Goal: Transaction & Acquisition: Book appointment/travel/reservation

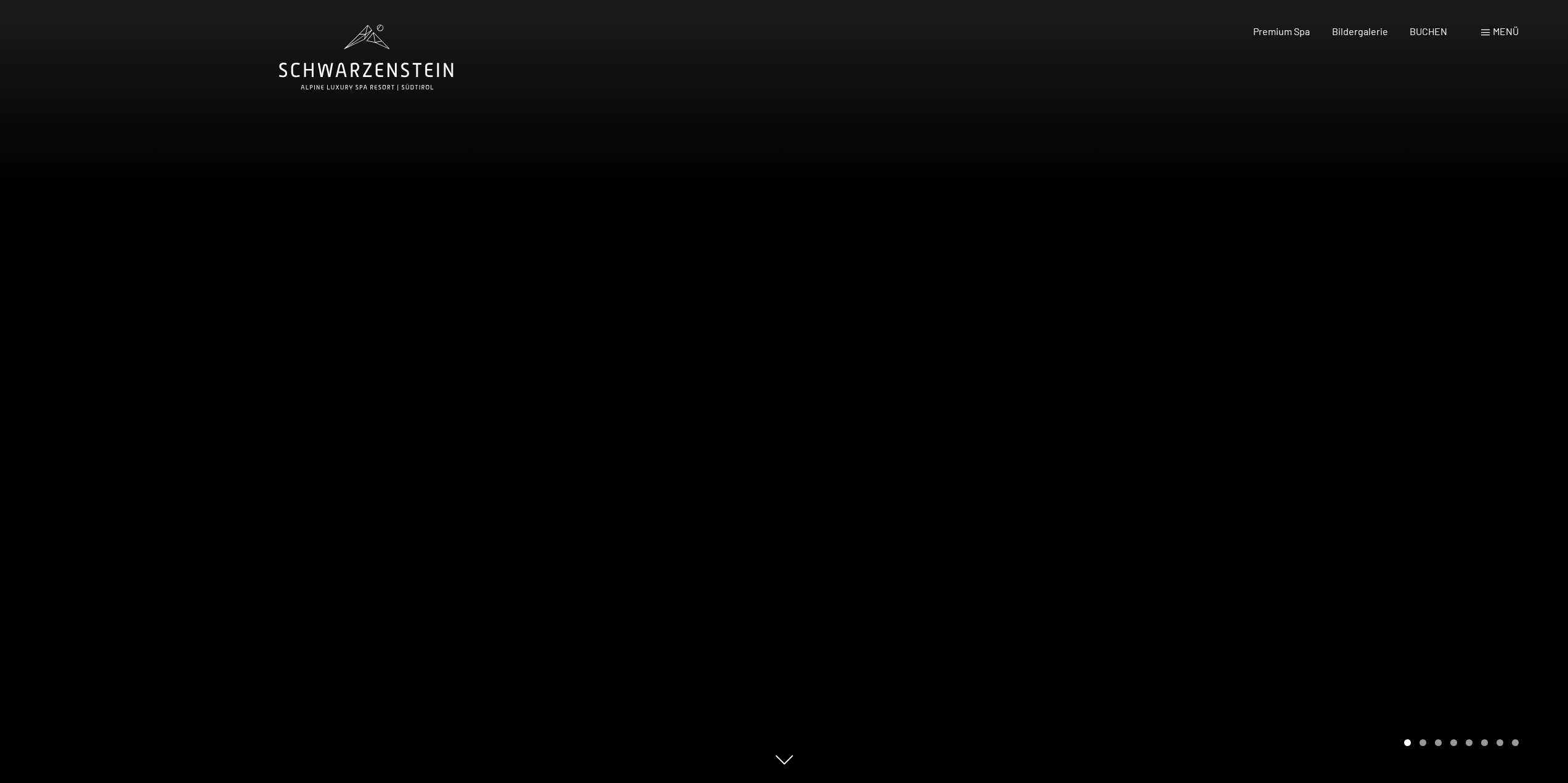
click at [1502, 31] on span "Menü" at bounding box center [1506, 31] width 26 height 12
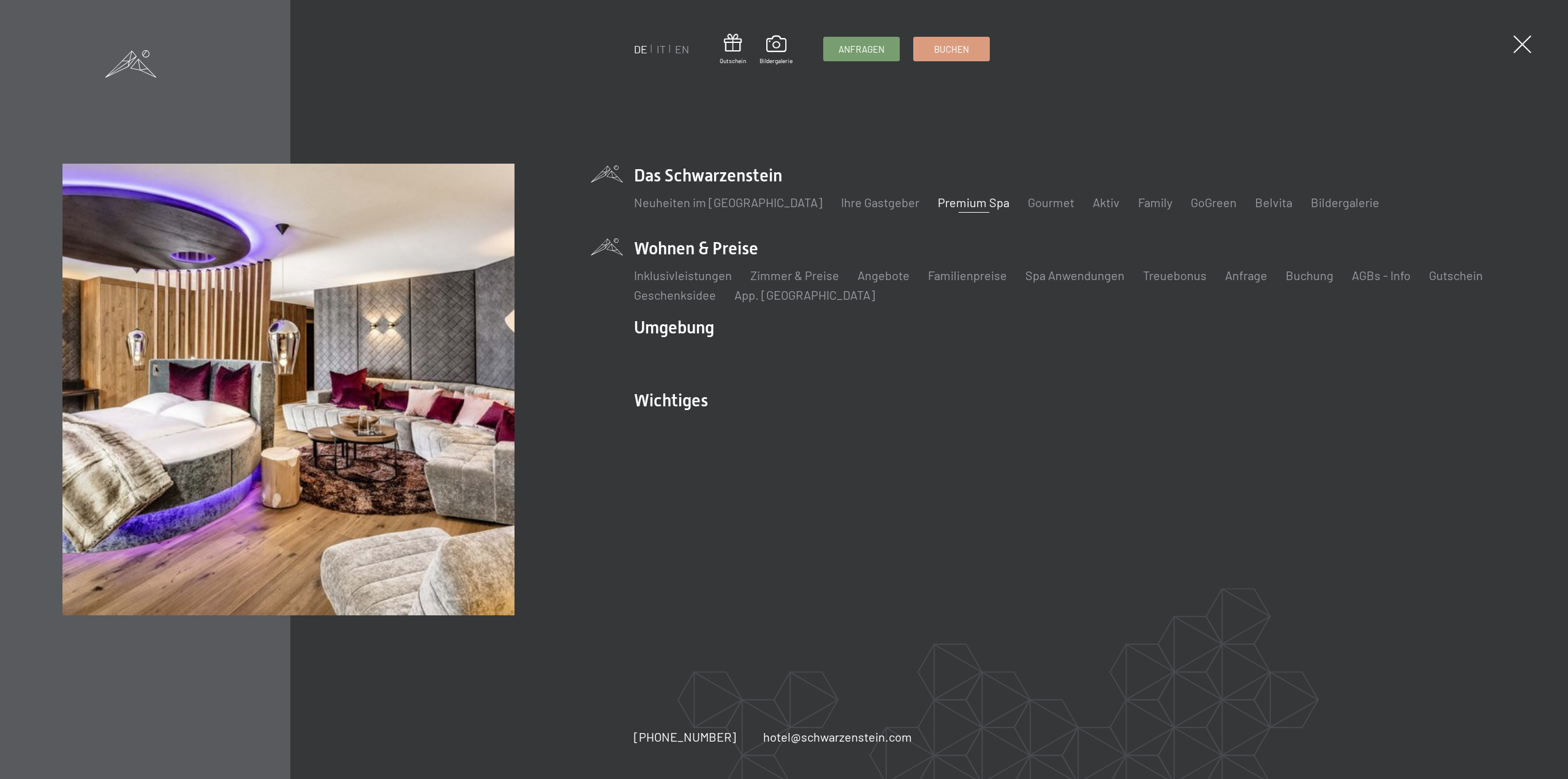
click at [736, 252] on li "Wohnen & Preise Inklusivleistungen Zimmer & Preise Liste Angebote Liste Familie…" at bounding box center [1069, 270] width 871 height 67
click at [802, 277] on link "Zimmer & Preise" at bounding box center [795, 275] width 89 height 14
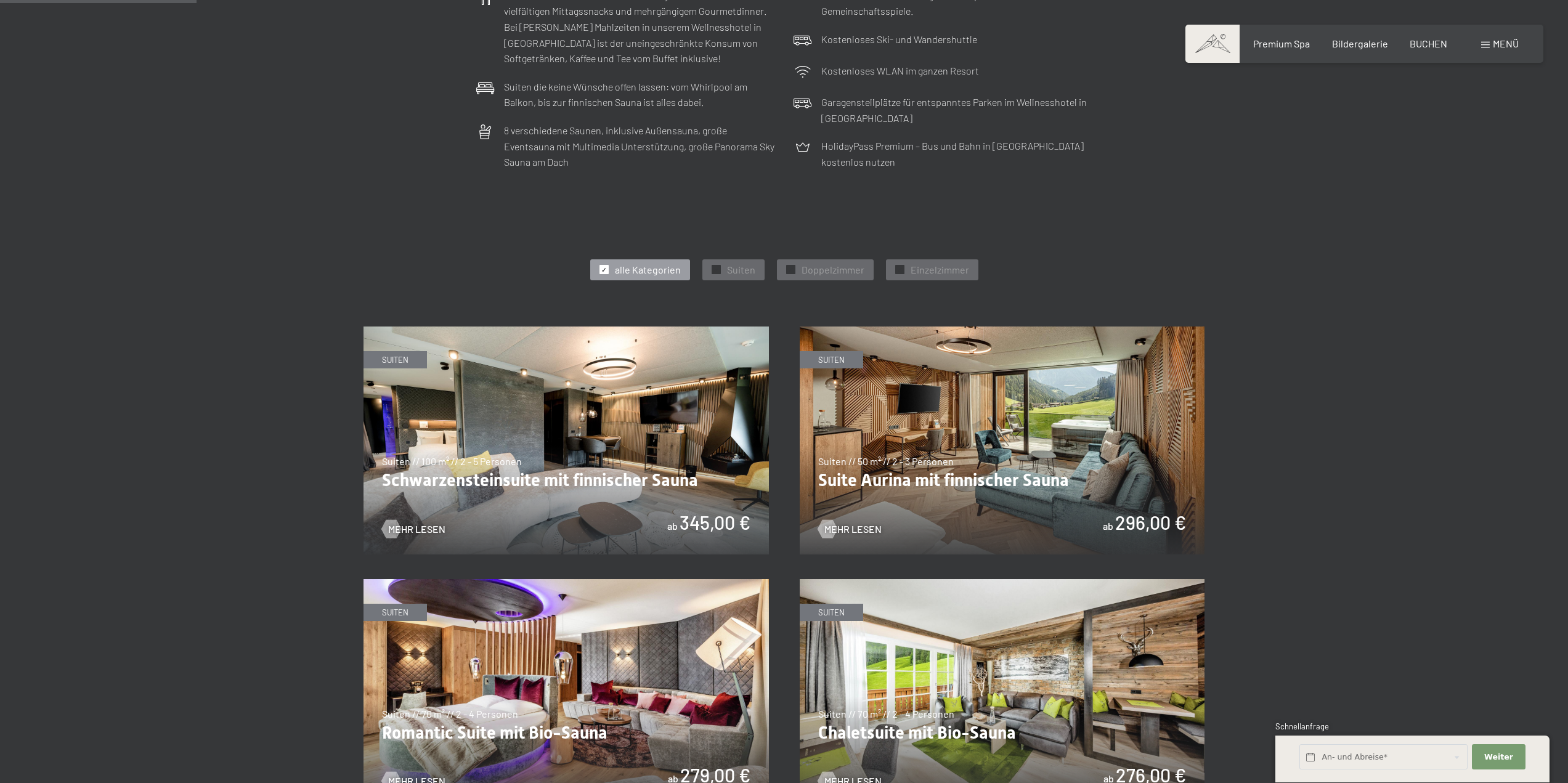
scroll to position [554, 0]
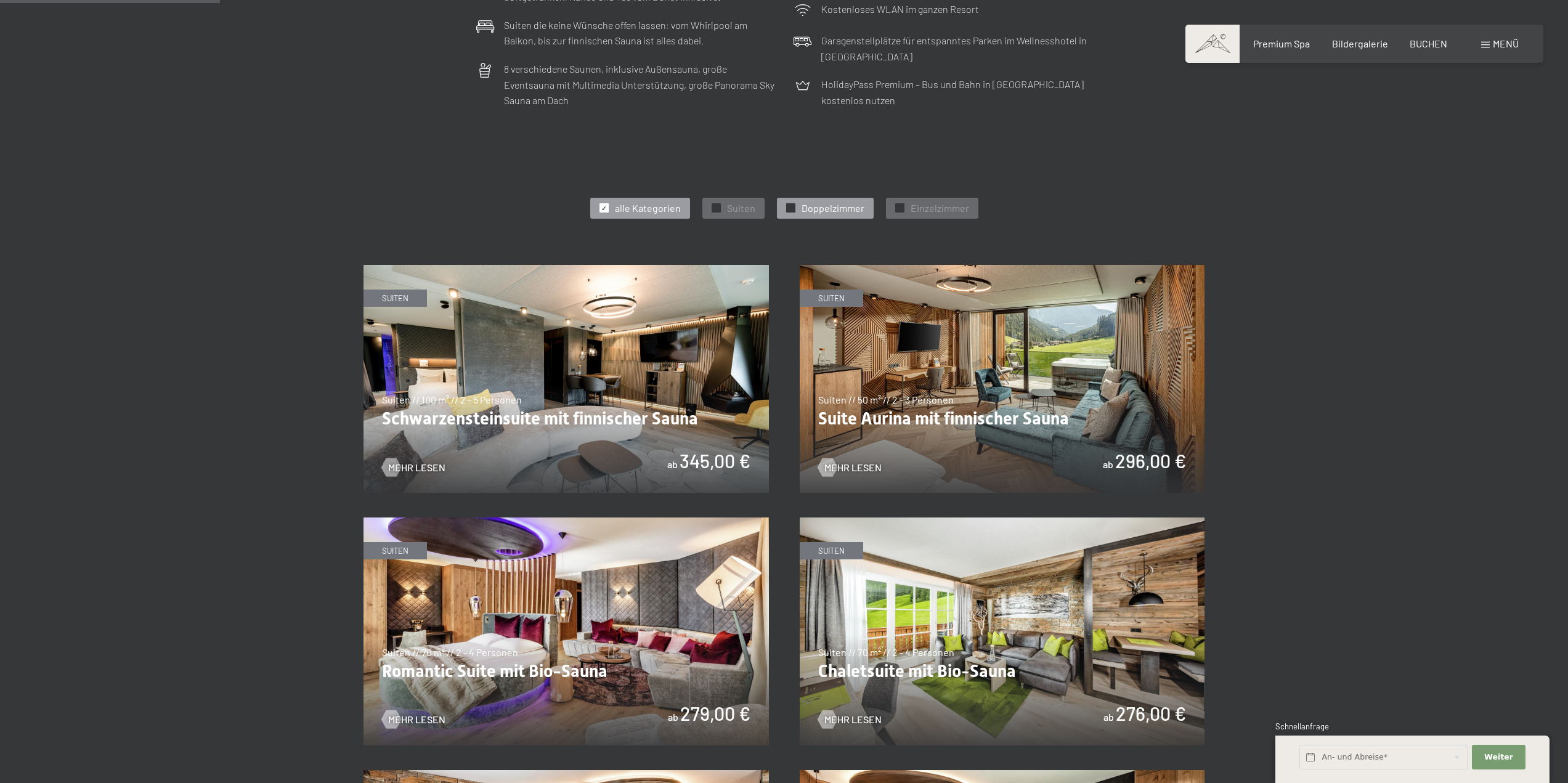
click at [844, 210] on span "Doppelzimmer" at bounding box center [833, 208] width 63 height 14
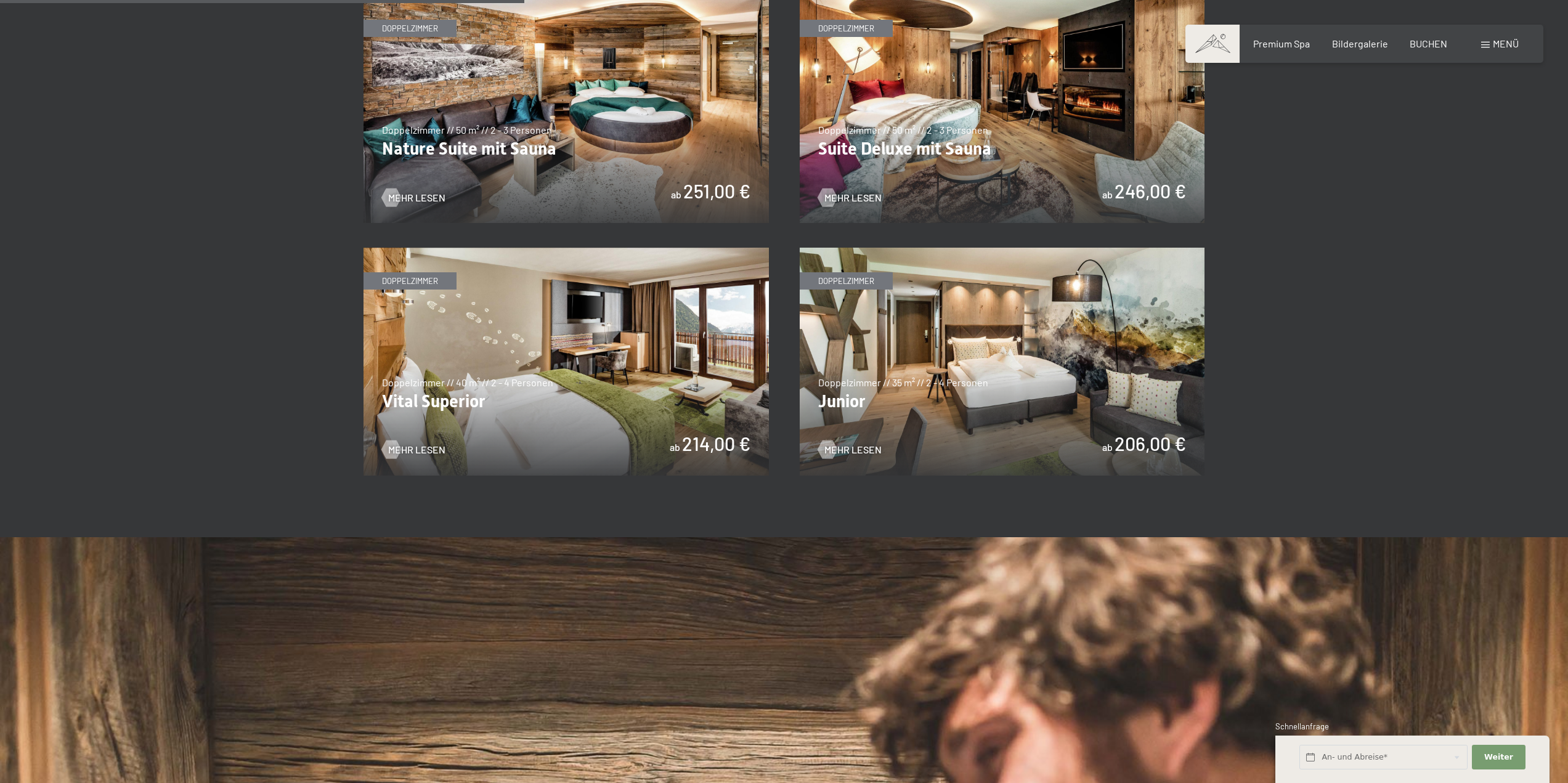
scroll to position [924, 0]
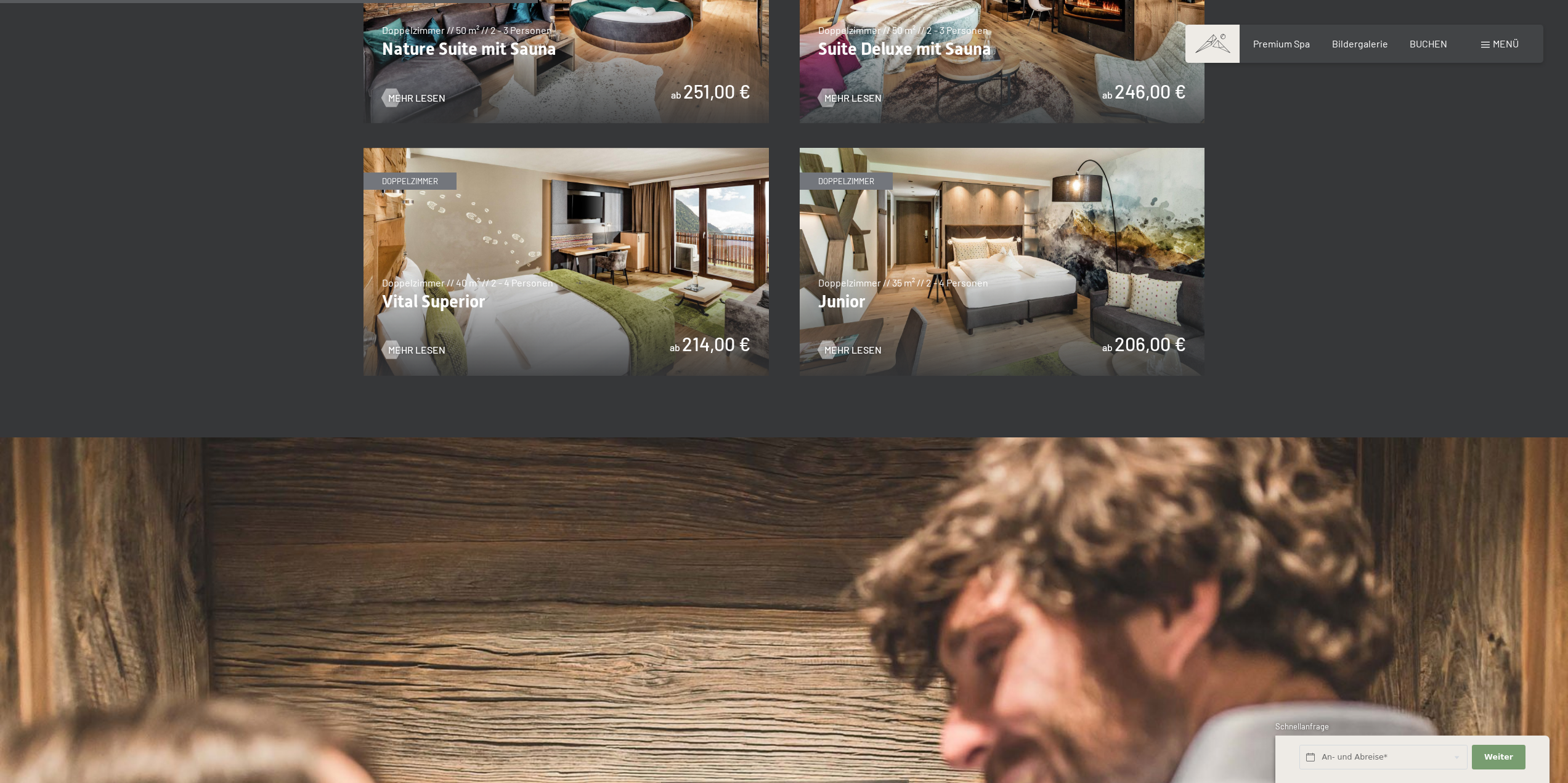
click at [1008, 302] on img at bounding box center [1003, 261] width 405 height 228
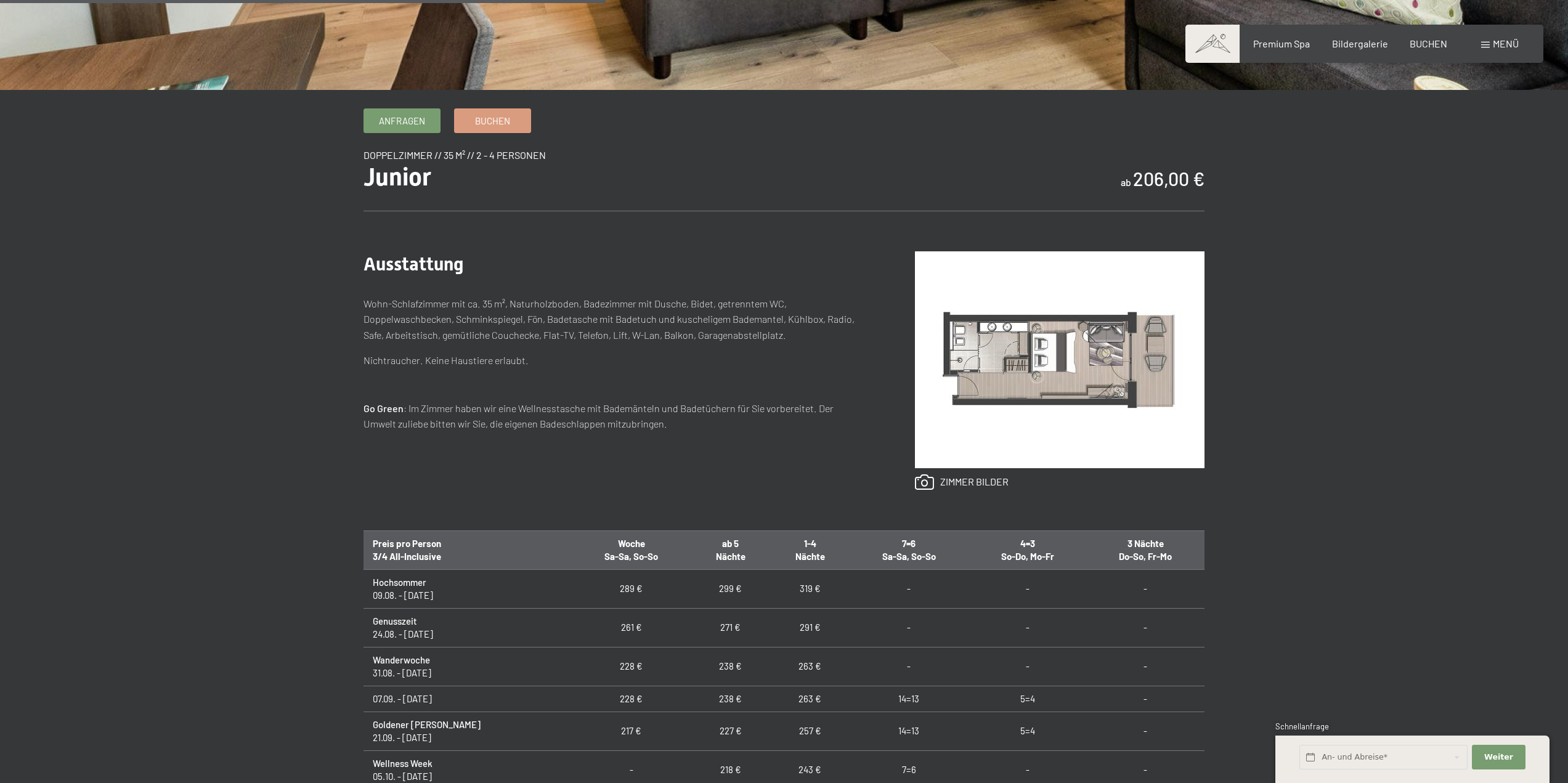
scroll to position [369, 0]
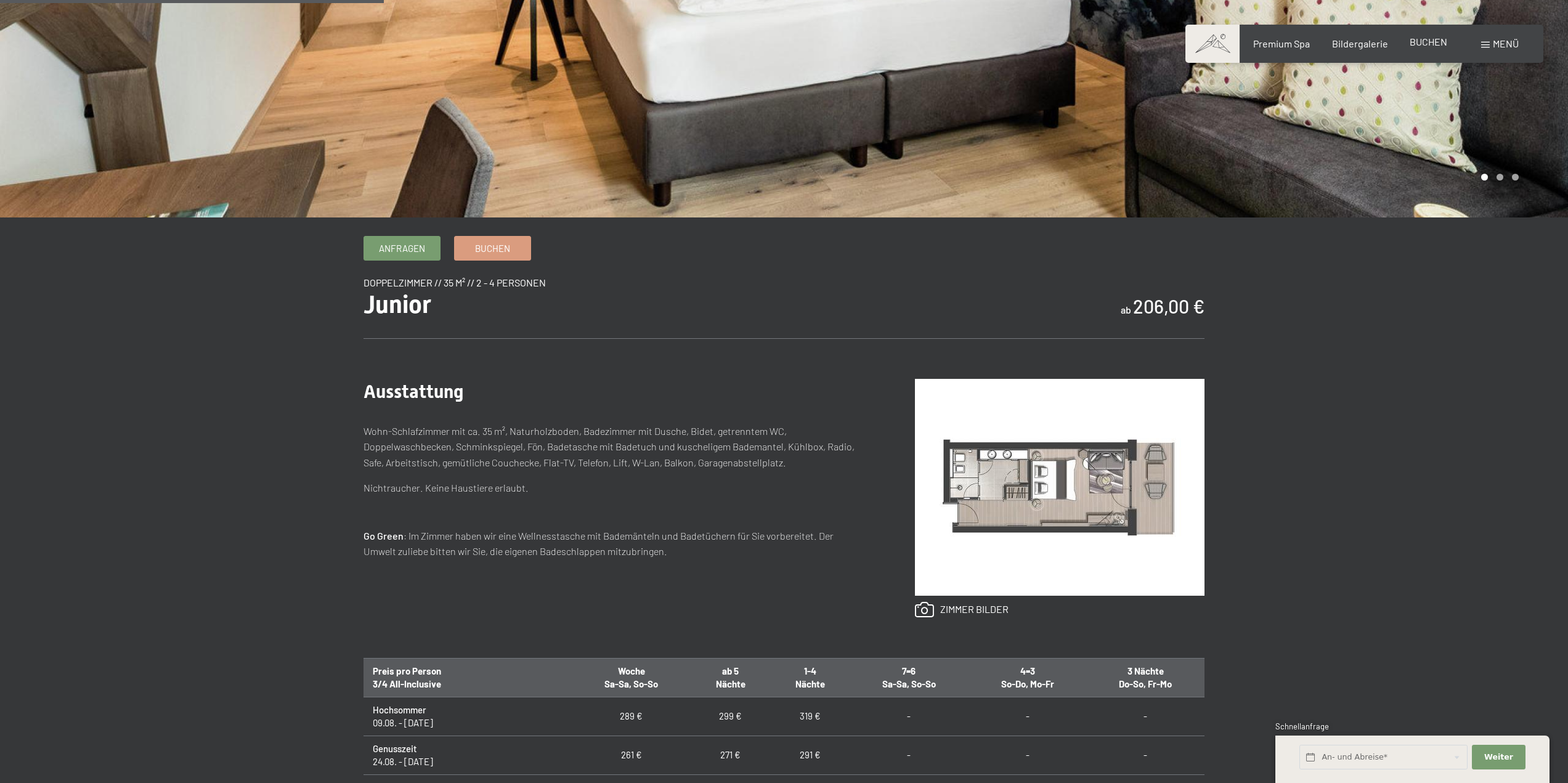
drag, startPoint x: 1439, startPoint y: 55, endPoint x: 1435, endPoint y: 48, distance: 8.1
click at [1440, 50] on div "Buchen Anfragen Premium Spa Bildergalerie BUCHEN Menü DE IT EN Gutschein Bilder…" at bounding box center [1365, 44] width 309 height 14
click at [1434, 46] on span "BUCHEN" at bounding box center [1429, 42] width 38 height 12
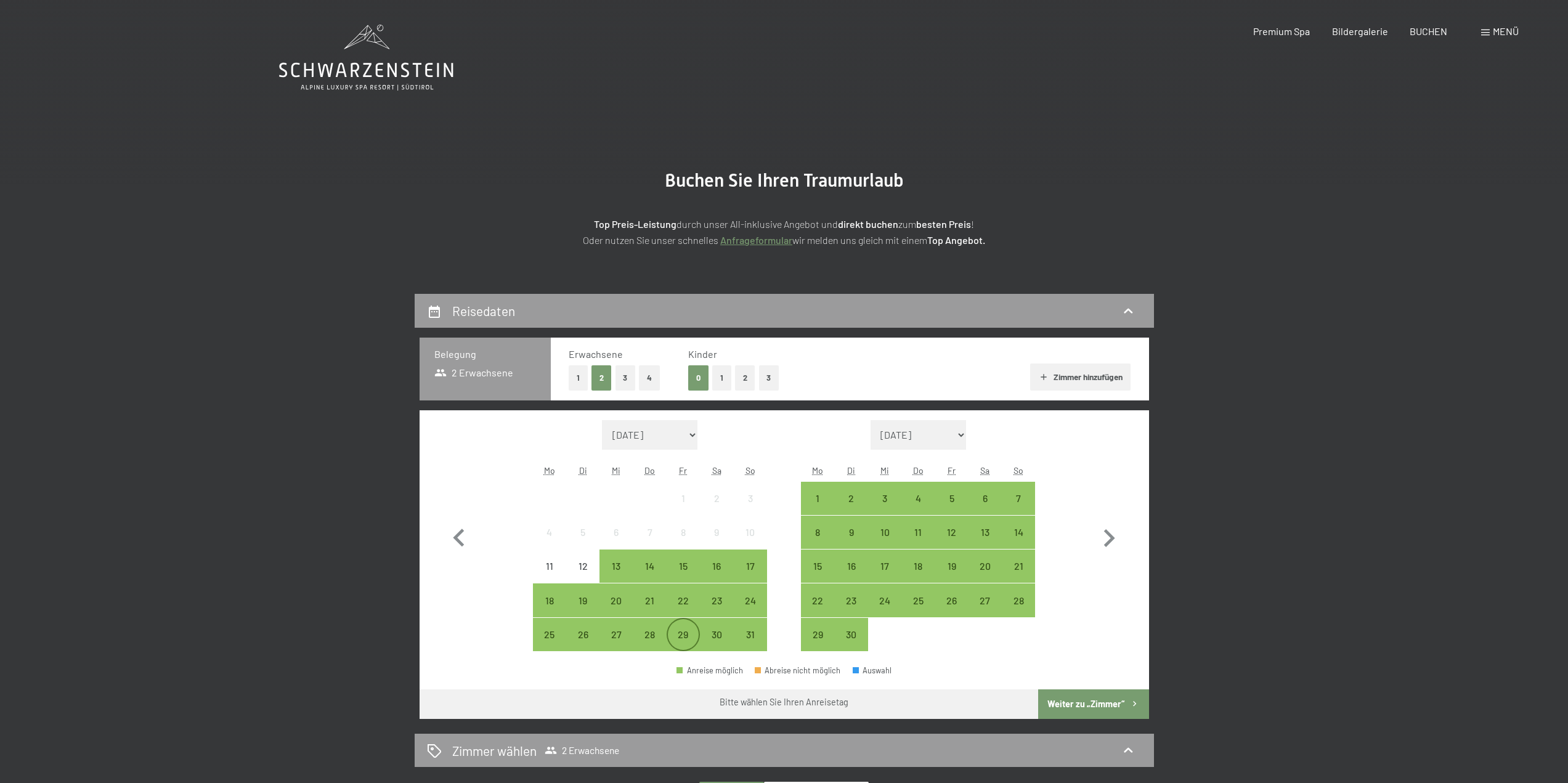
click at [679, 632] on div "29" at bounding box center [683, 645] width 31 height 31
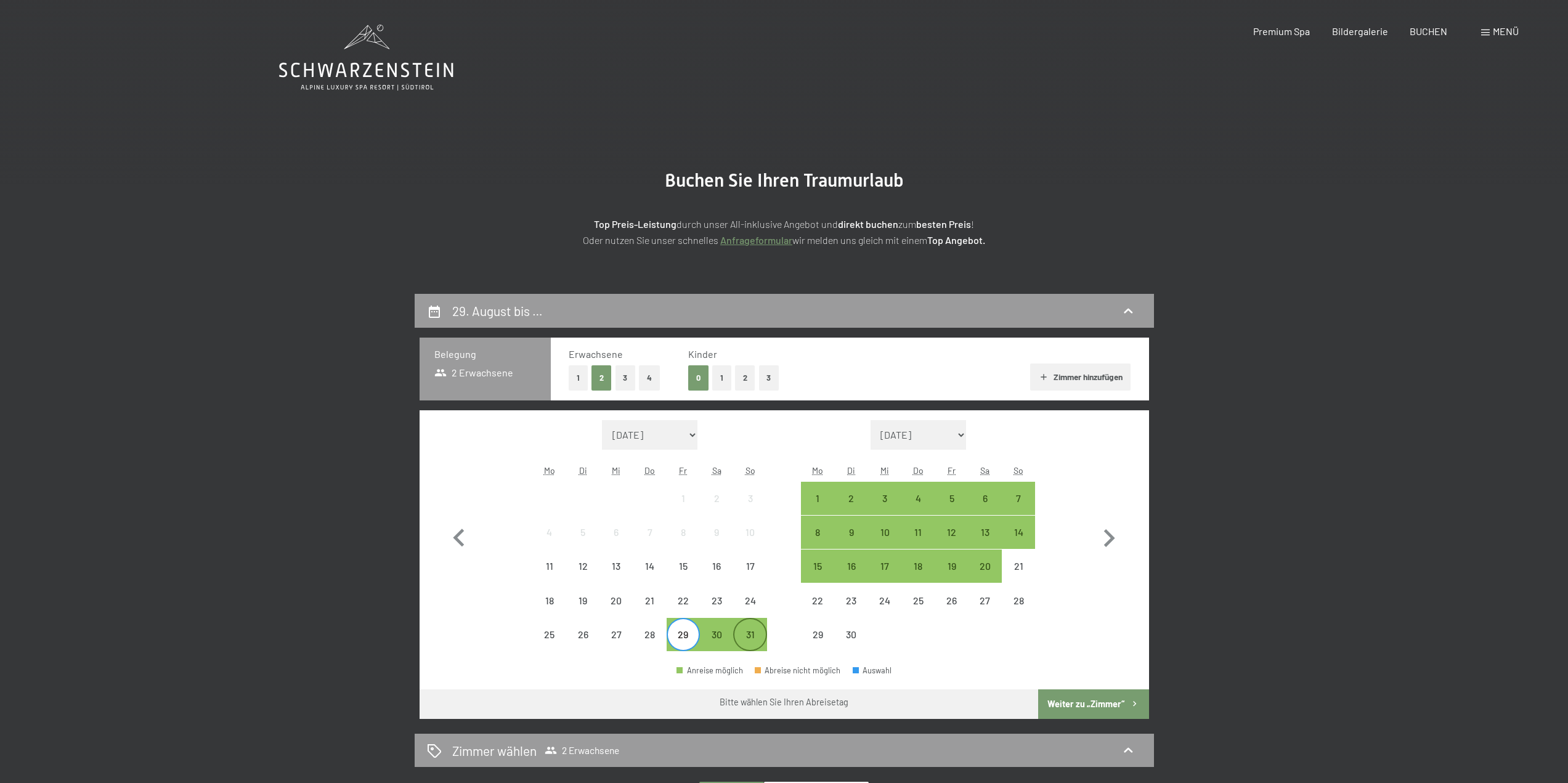
click at [761, 632] on div "31" at bounding box center [750, 645] width 31 height 31
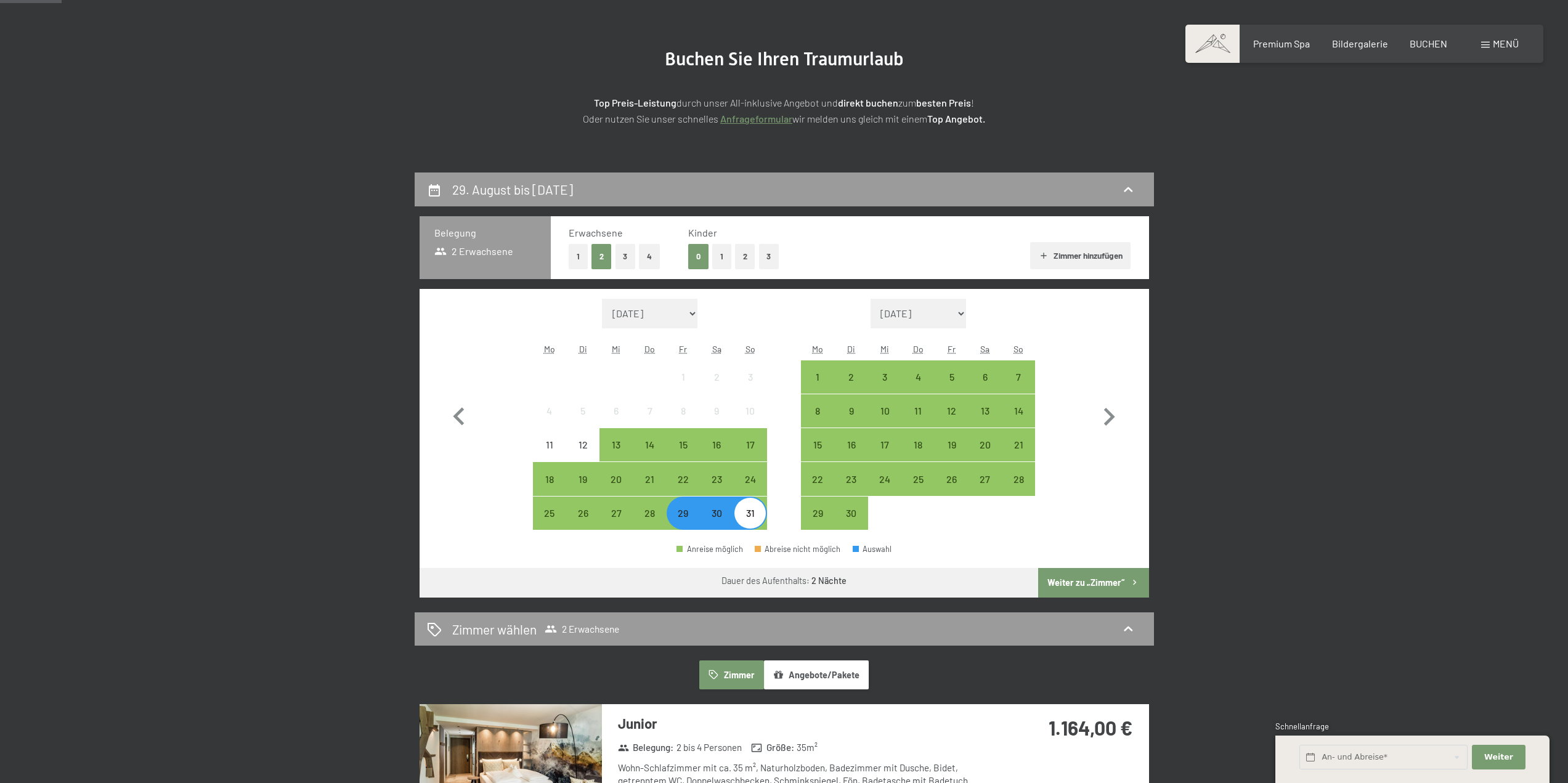
scroll to position [123, 0]
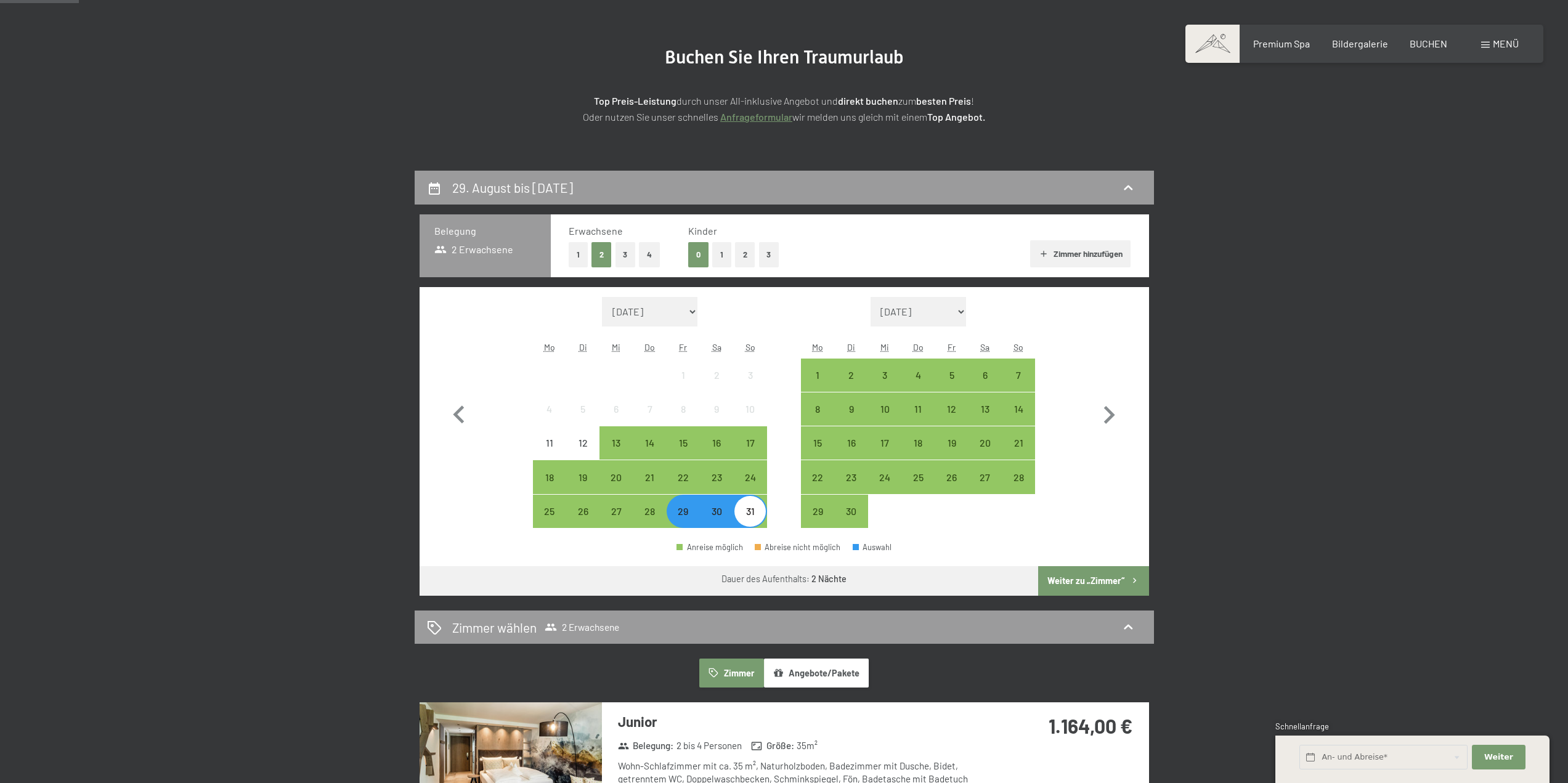
click at [1092, 578] on button "Weiter zu „Zimmer“" at bounding box center [1093, 581] width 110 height 30
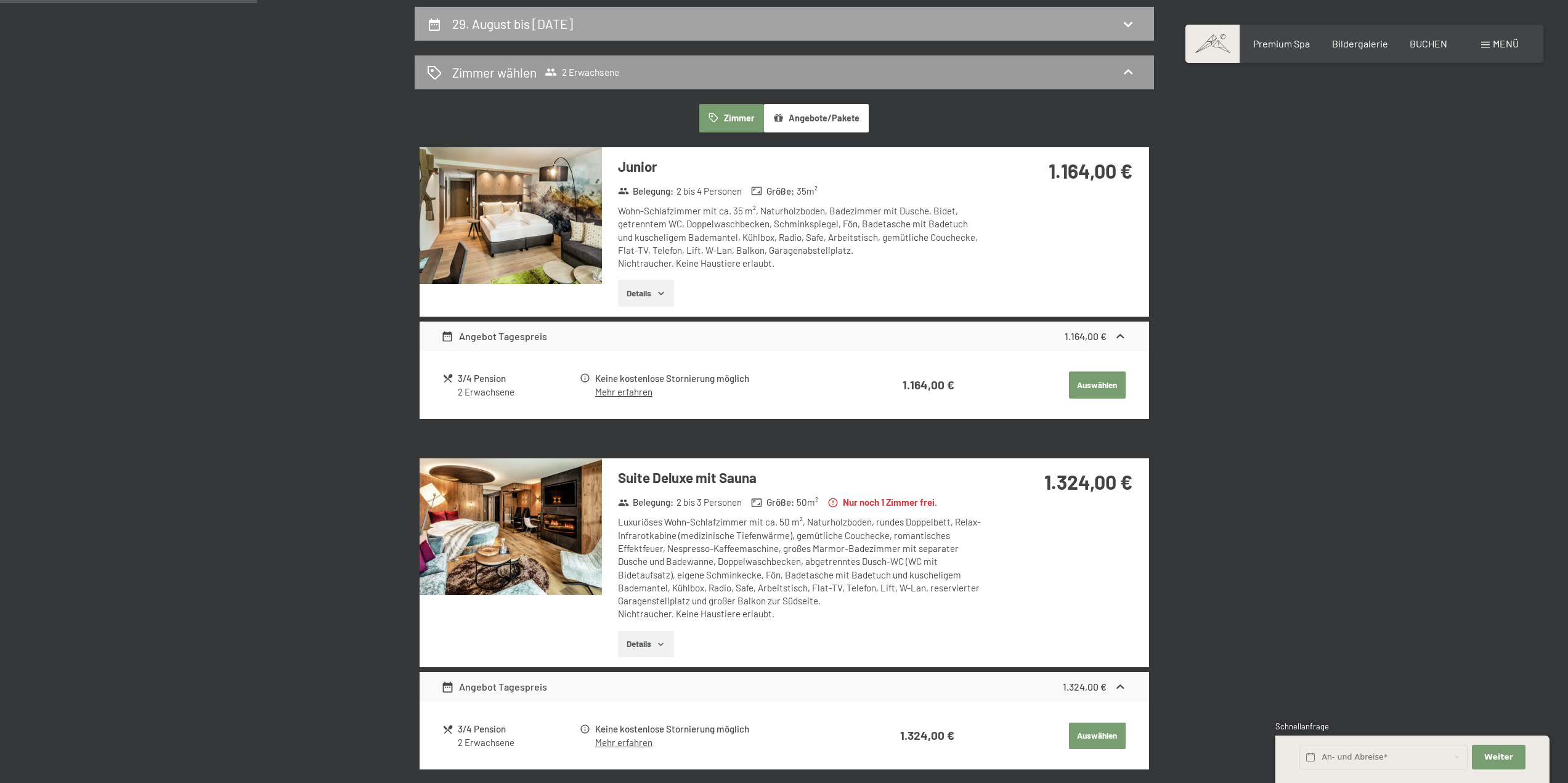
scroll to position [109, 0]
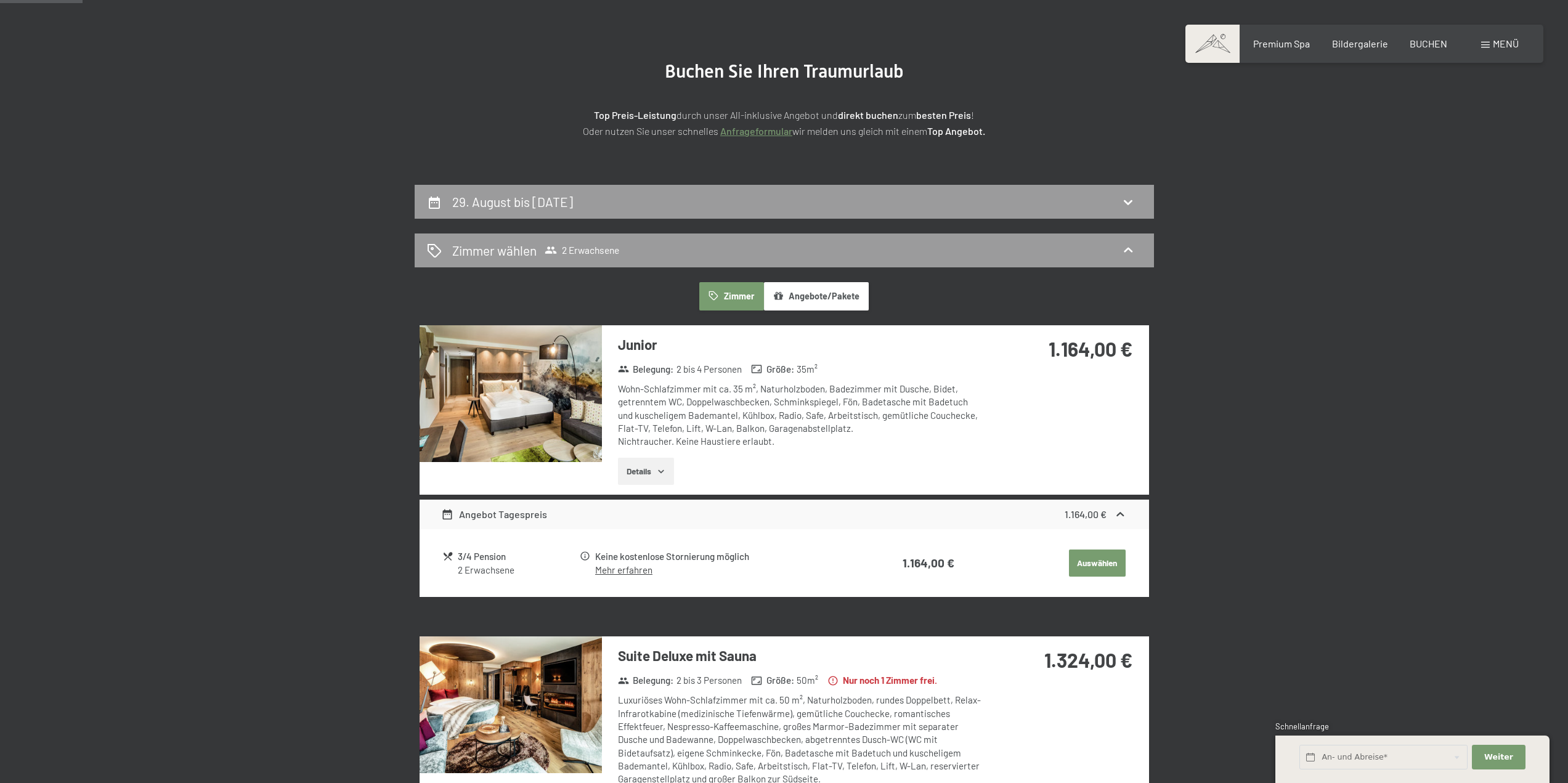
click at [808, 306] on button "Angebote/Pakete" at bounding box center [817, 296] width 105 height 28
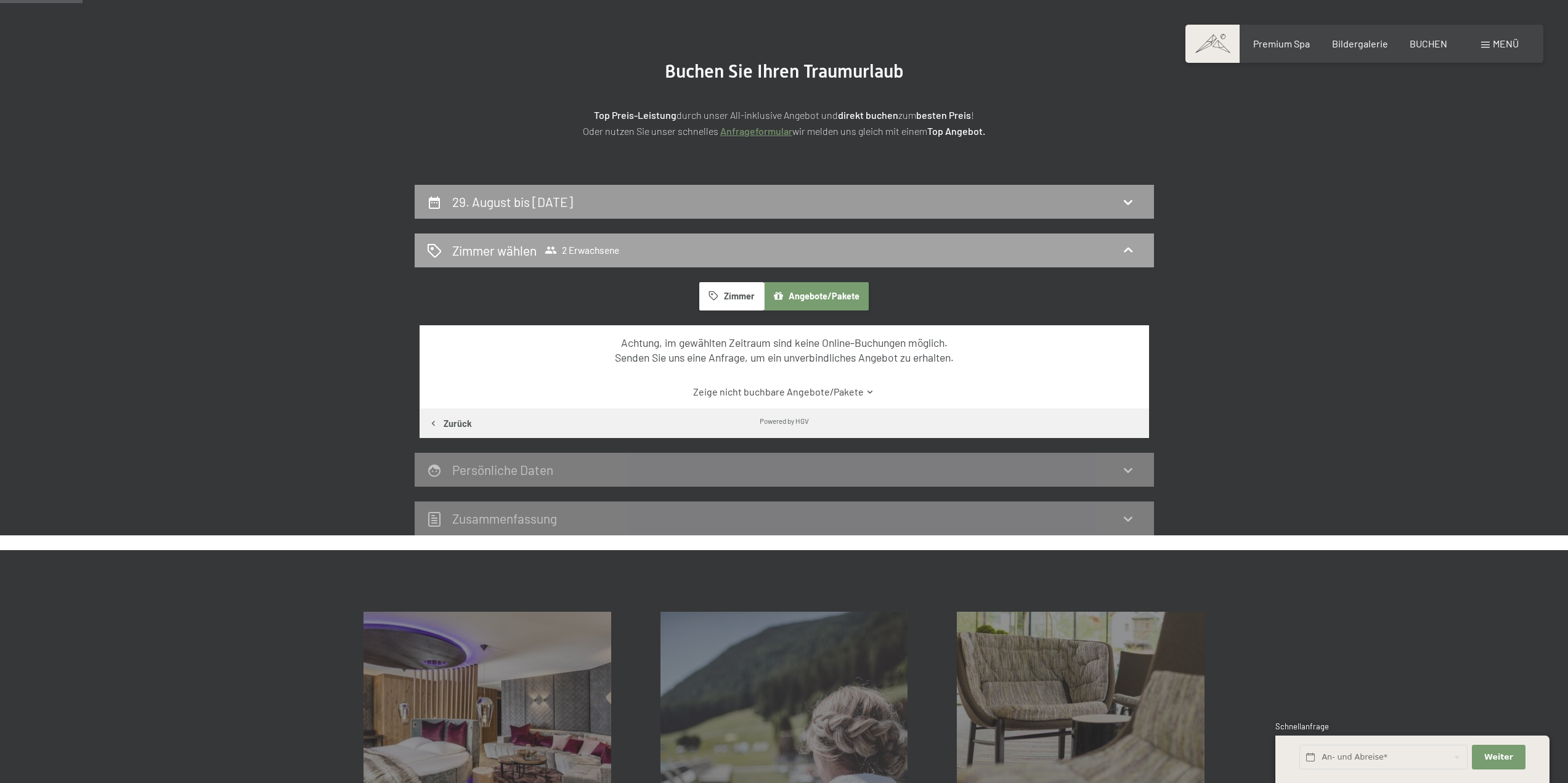
click at [693, 256] on div "Zimmer wählen 2 Erwachsene" at bounding box center [784, 250] width 715 height 18
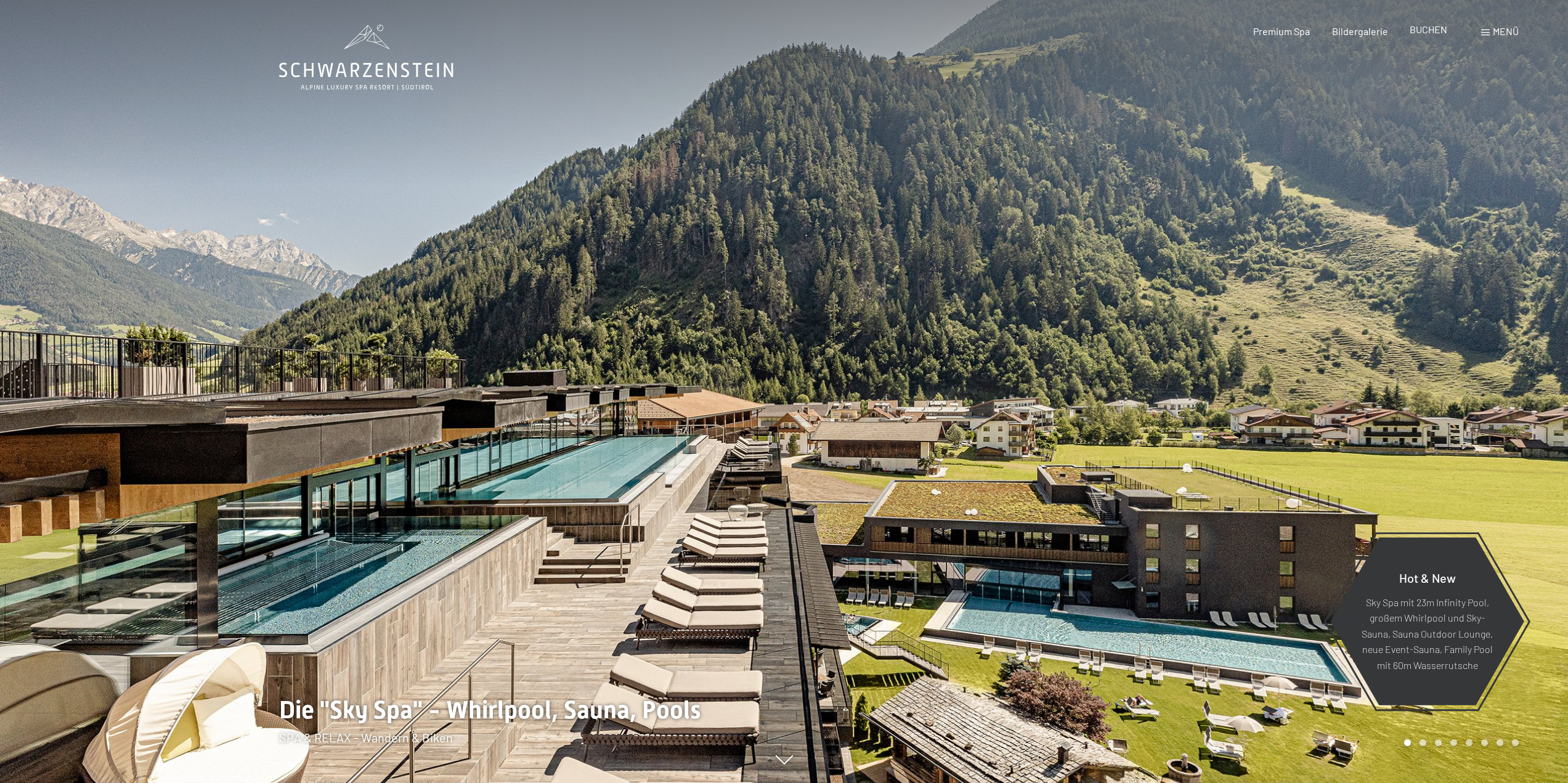
click at [1424, 30] on span "BUCHEN" at bounding box center [1429, 29] width 38 height 12
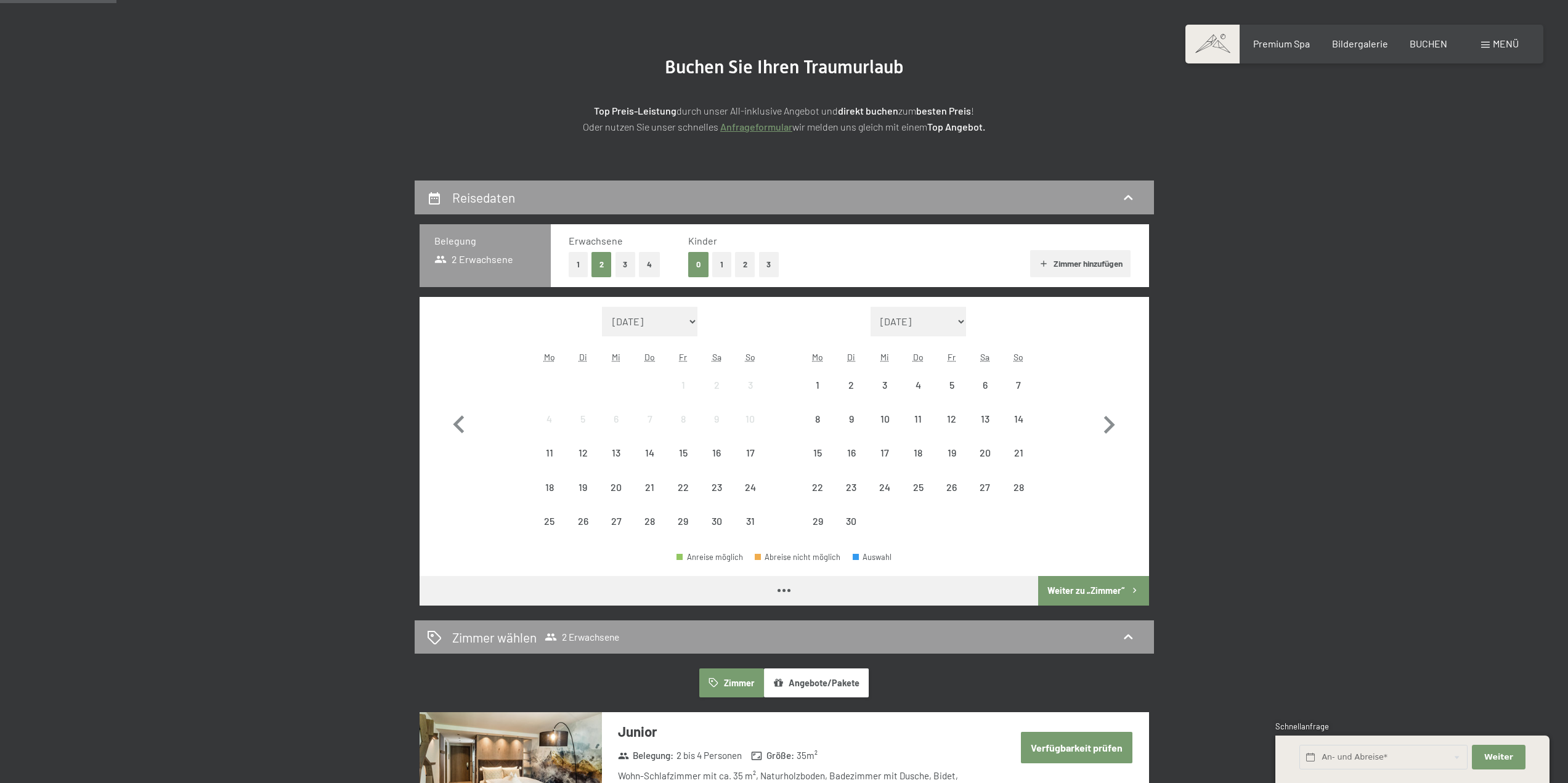
scroll to position [123, 0]
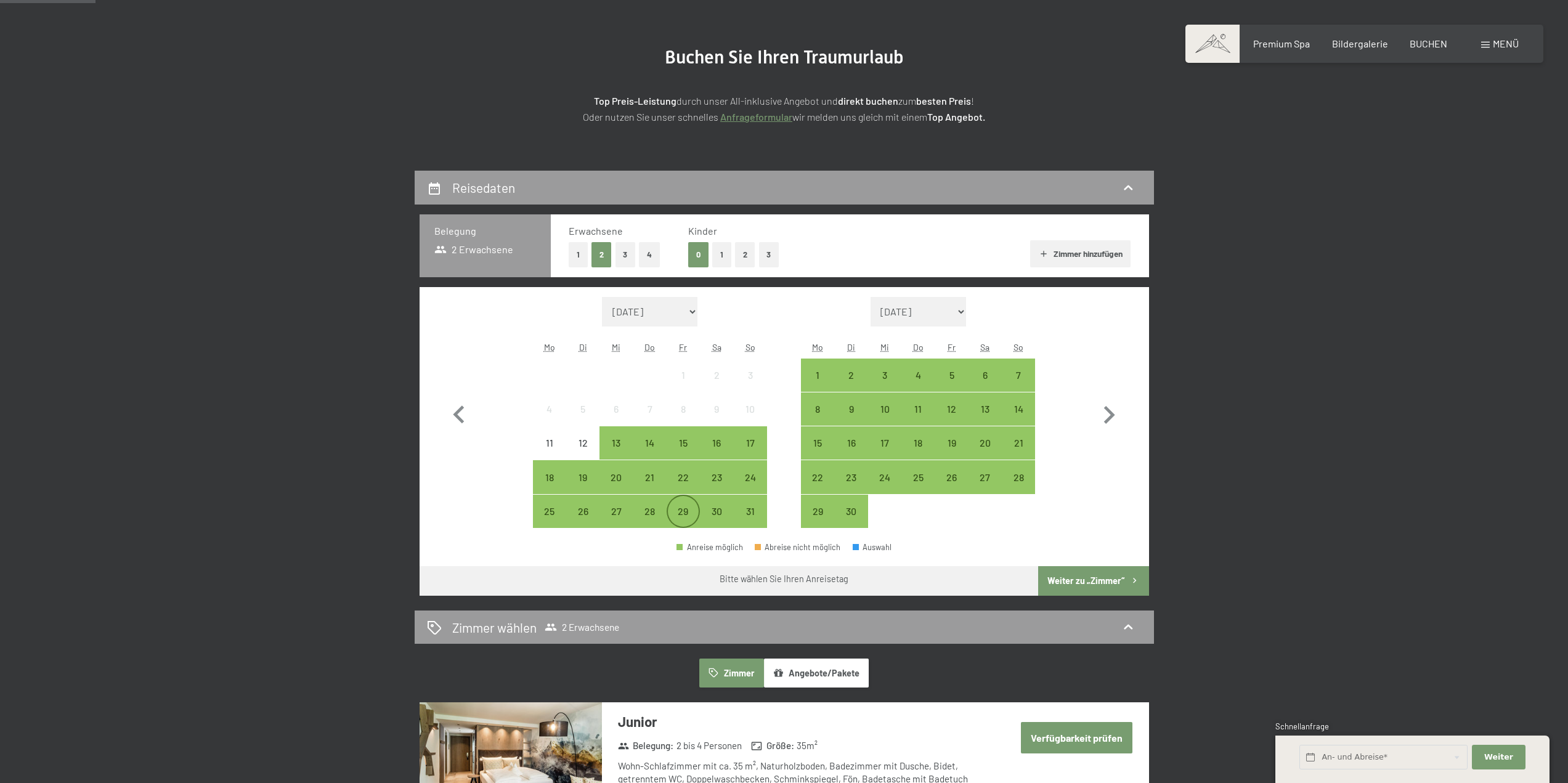
click at [681, 504] on div "29" at bounding box center [683, 511] width 31 height 31
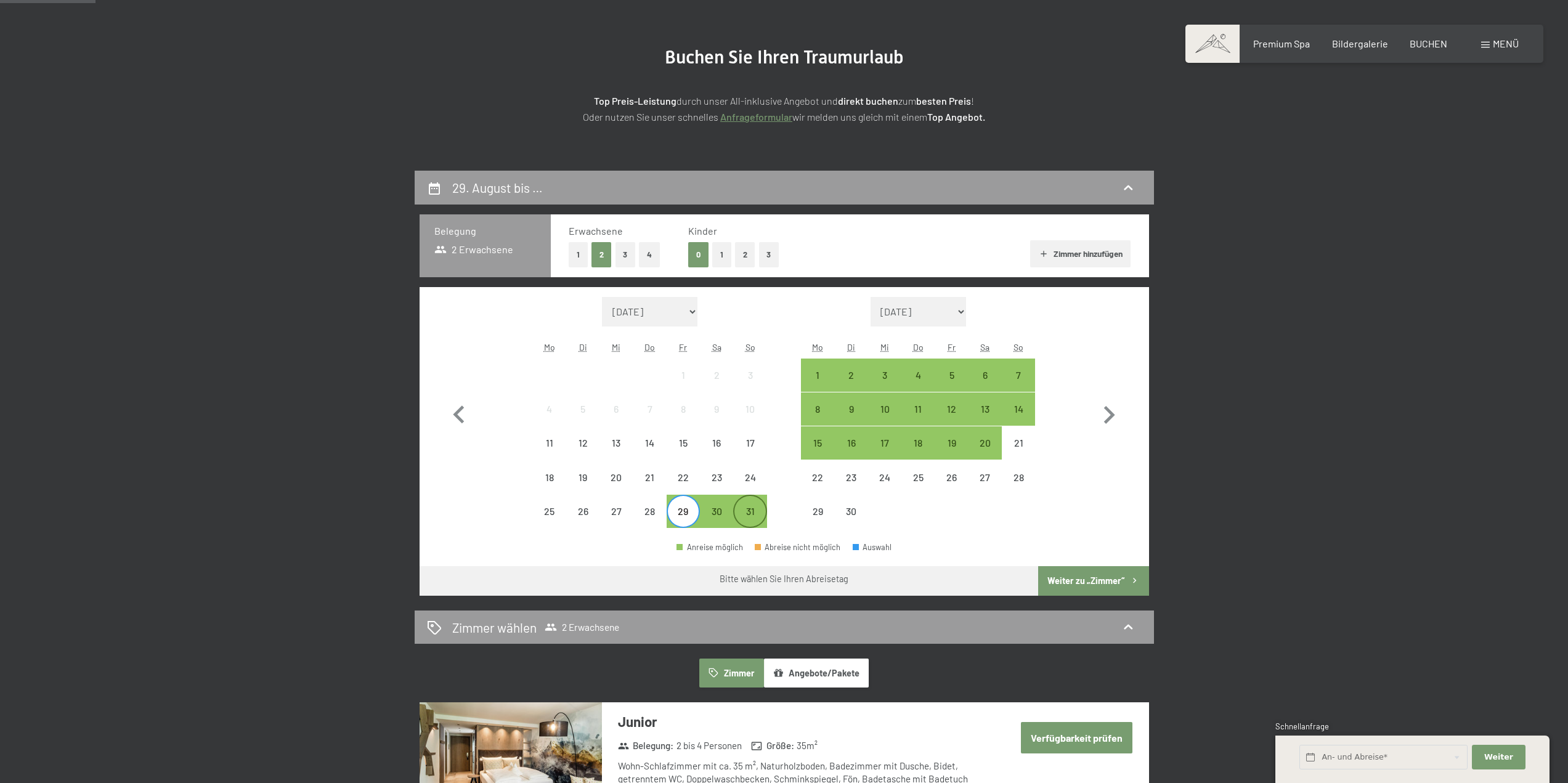
click at [737, 505] on div "31" at bounding box center [750, 511] width 31 height 31
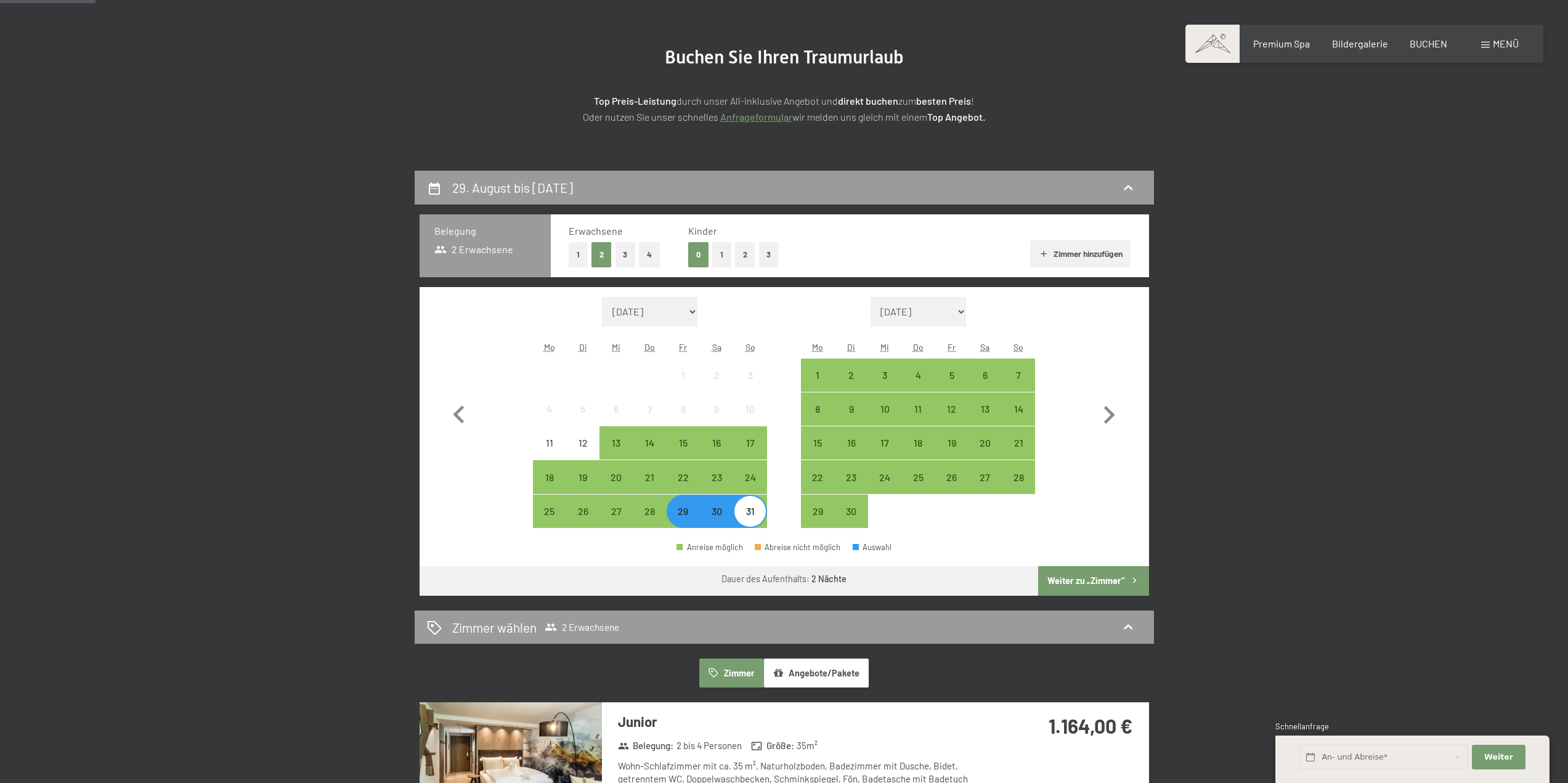
click at [1089, 582] on button "Weiter zu „Zimmer“" at bounding box center [1093, 581] width 110 height 30
